Goal: Find specific page/section: Find specific page/section

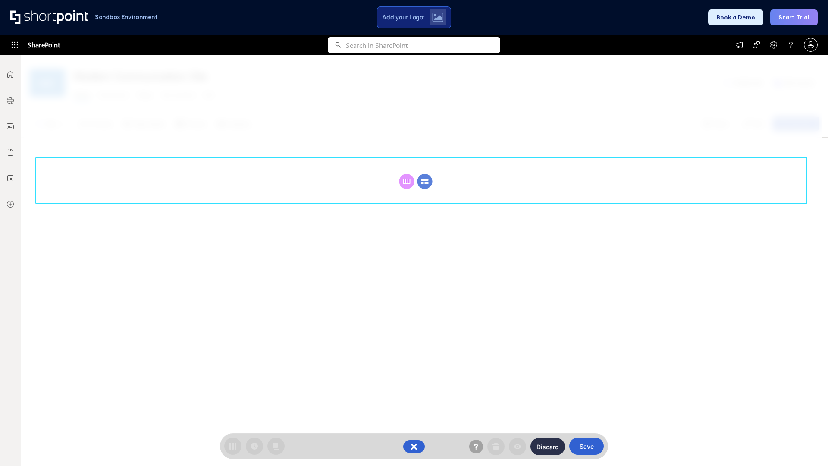
click at [425, 181] on circle at bounding box center [424, 181] width 15 height 15
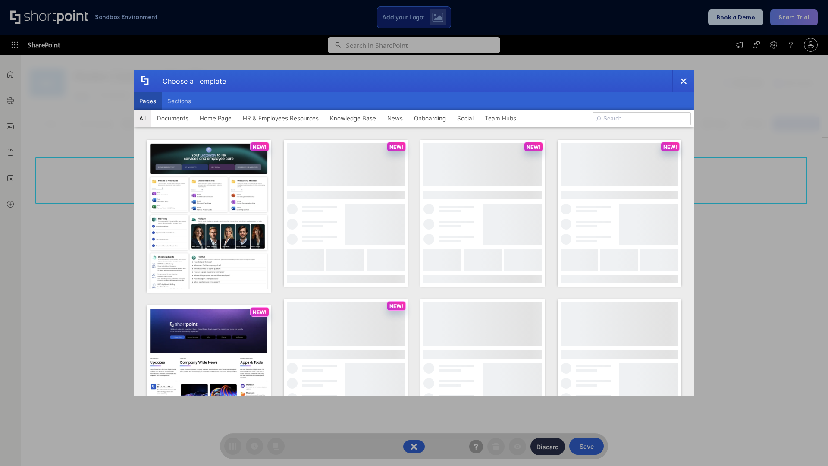
click at [147, 101] on button "Pages" at bounding box center [148, 100] width 28 height 17
type input "Intranet Layout 1"
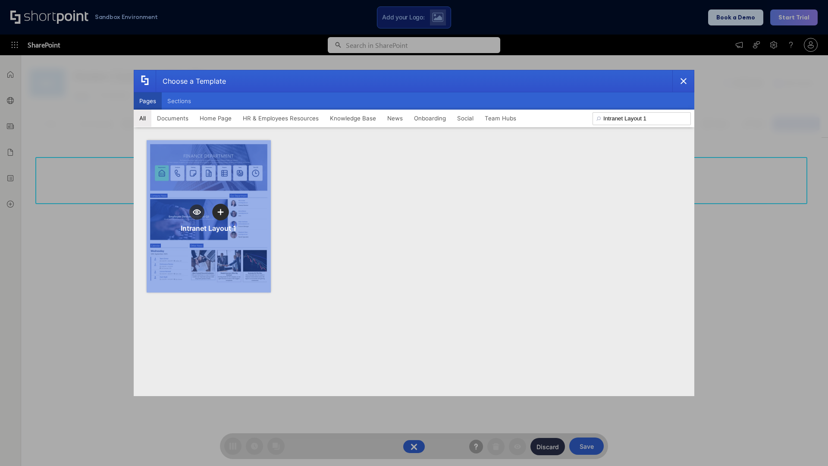
click at [220, 212] on icon "template selector" at bounding box center [220, 212] width 6 height 6
